Goal: Information Seeking & Learning: Learn about a topic

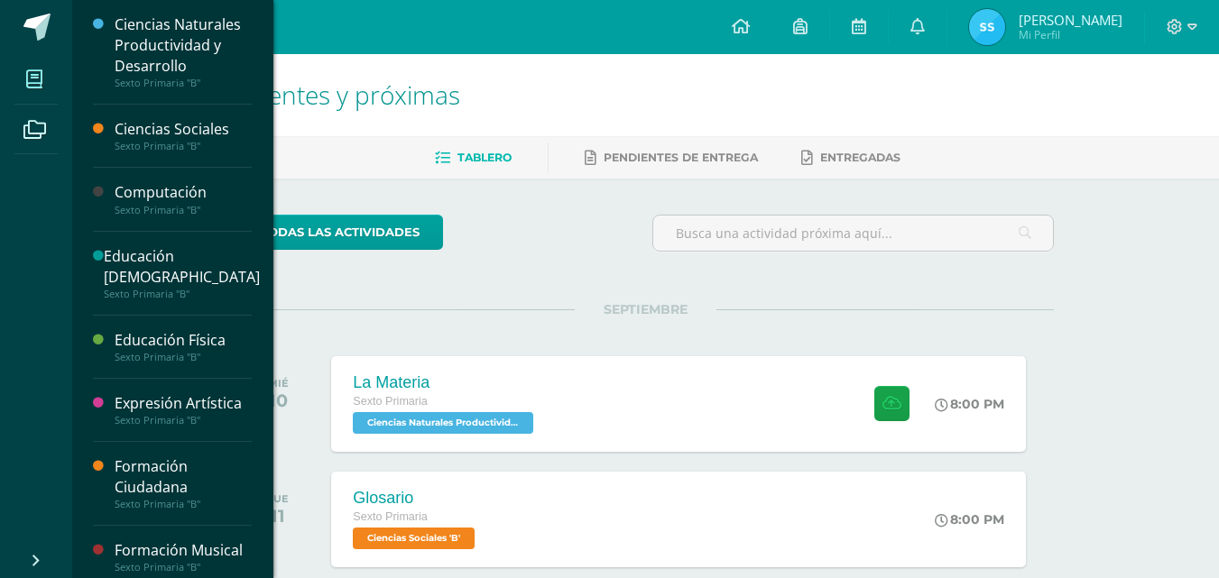
click at [44, 92] on span at bounding box center [34, 79] width 41 height 41
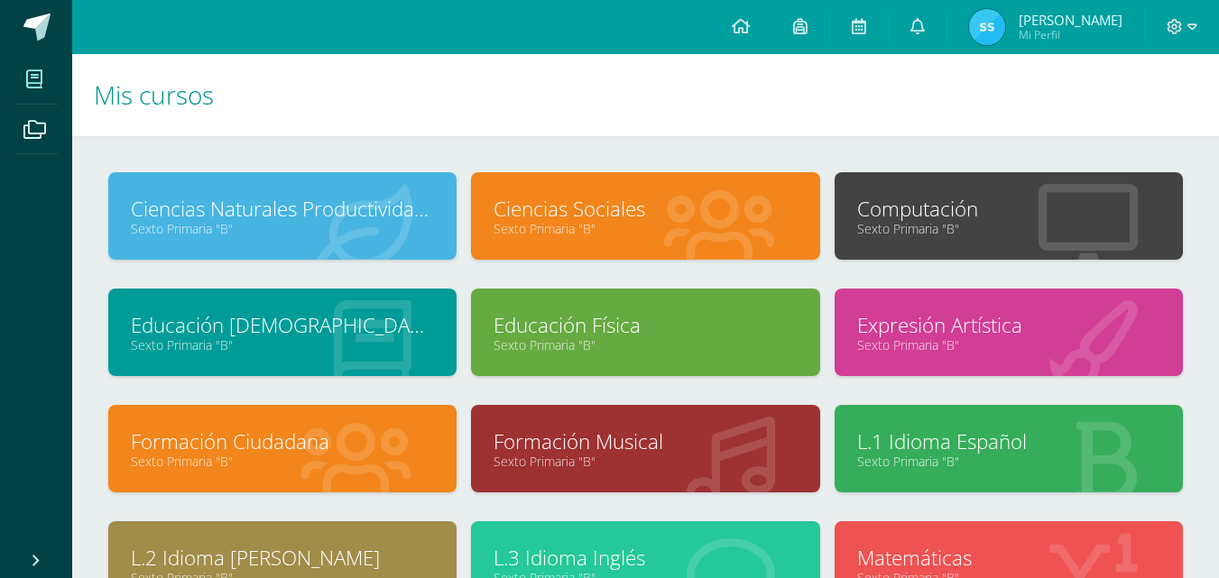
scroll to position [180, 0]
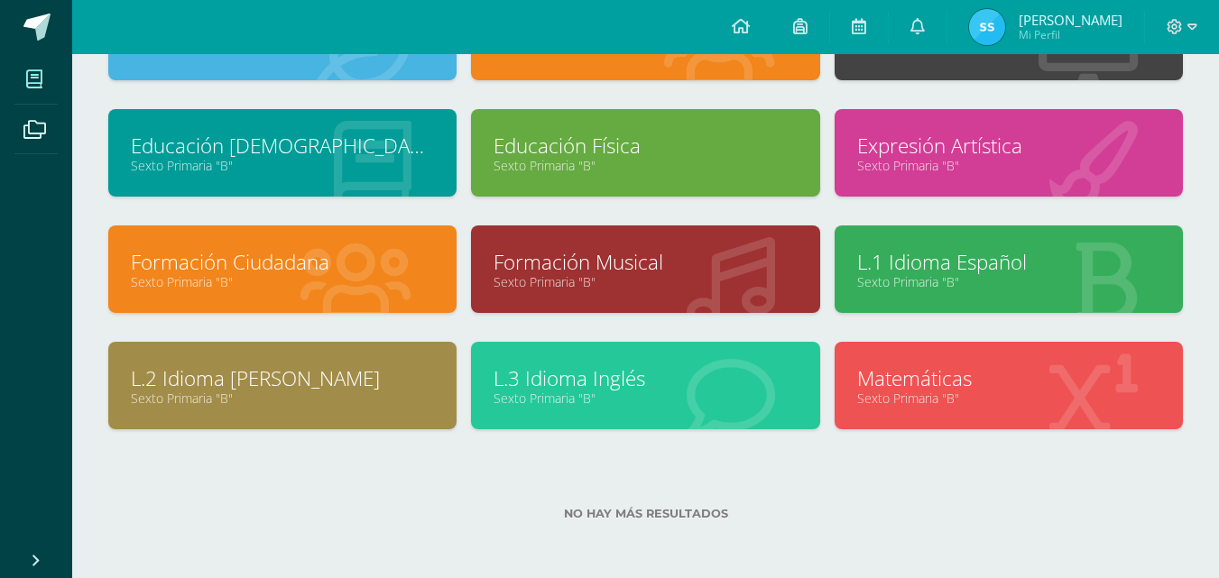
click at [952, 375] on link "Matemáticas" at bounding box center [1008, 378] width 303 height 28
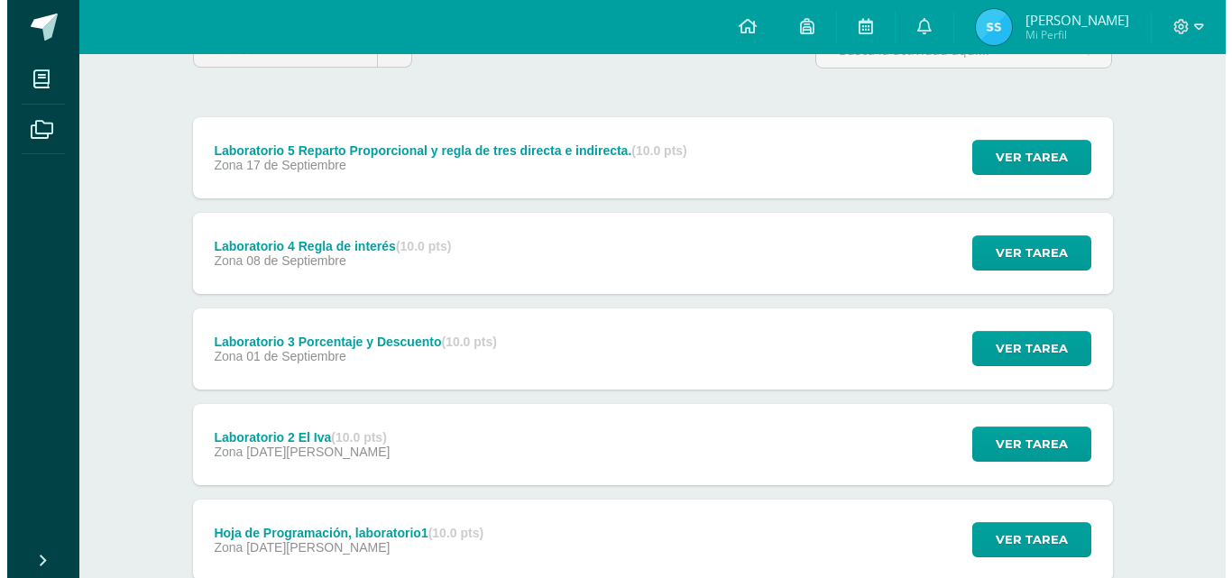
scroll to position [180, 0]
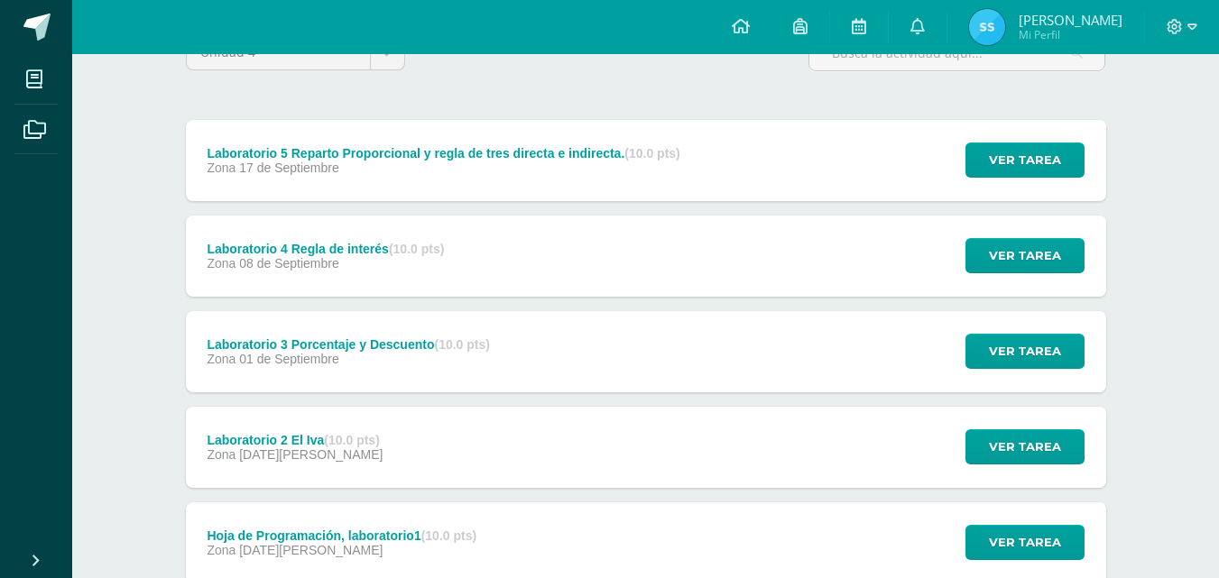
click at [605, 181] on div "Laboratorio 5 Reparto Proporcional y regla de tres directa e indirecta. (10.0 p…" at bounding box center [444, 160] width 516 height 81
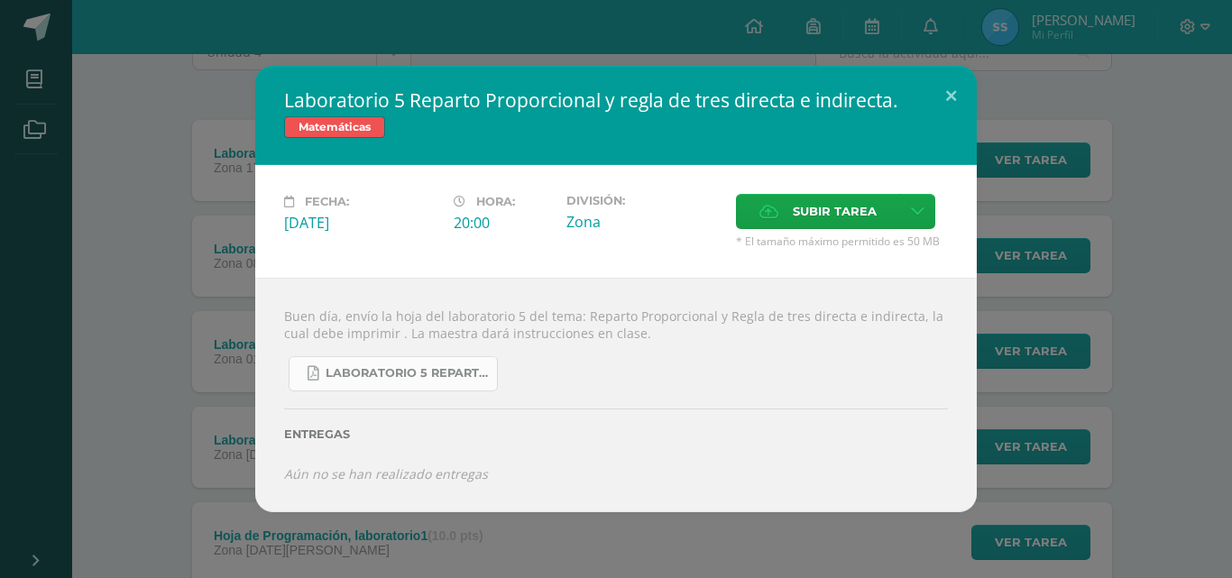
click at [452, 368] on span "Laboratorio 5 Reparto Proporcional.pdf" at bounding box center [407, 373] width 162 height 14
